Goal: Find specific page/section: Find specific page/section

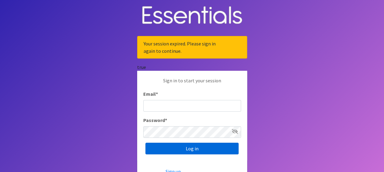
type input "Lisa.leace@cchmc.org"
click at [191, 150] on input "Log in" at bounding box center [191, 149] width 93 height 12
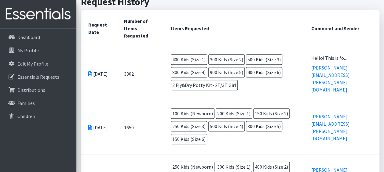
scroll to position [192, 0]
click at [196, 134] on span "150 Kids (Size 6)" at bounding box center [189, 139] width 36 height 10
click at [286, 67] on td "400 Kids (Size 1) 300 Kids (Size 2) 500 Kids (Size 3) 800 Kids (Size 4) 900 Kid…" at bounding box center [233, 73] width 140 height 53
click at [239, 34] on th "Items Requested" at bounding box center [233, 28] width 140 height 37
